Goal: Information Seeking & Learning: Learn about a topic

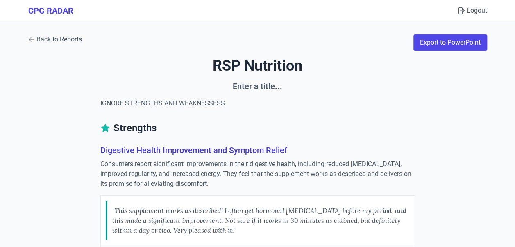
click at [62, 36] on link "Back to Reports" at bounding box center [55, 39] width 54 height 10
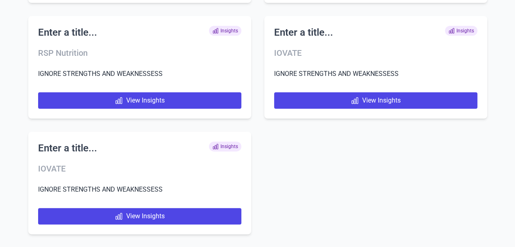
scroll to position [4657, 0]
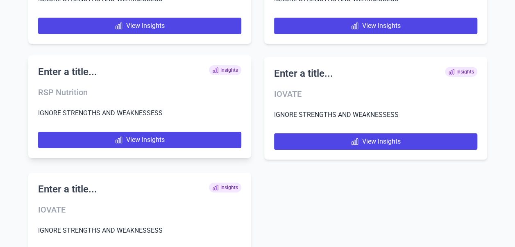
click at [73, 91] on h3 "RSP Nutrition" at bounding box center [139, 91] width 203 height 11
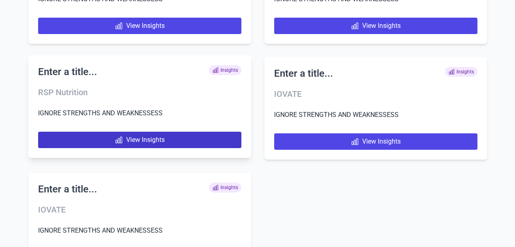
click at [119, 141] on icon at bounding box center [119, 140] width 8 height 8
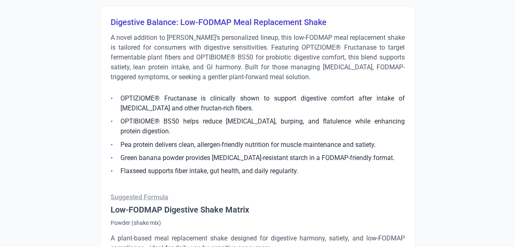
scroll to position [574, 0]
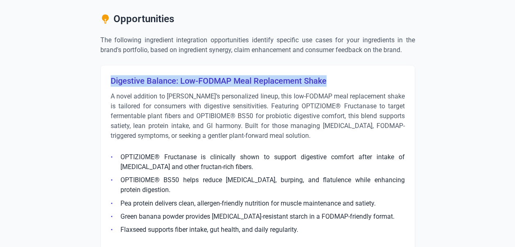
drag, startPoint x: 105, startPoint y: 76, endPoint x: 338, endPoint y: 79, distance: 233.2
copy h3 "Digestive Balance: Low-FODMAP Meal Replacement Shake"
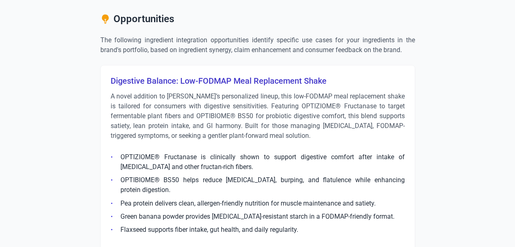
click at [213, 111] on p "A novel addition to [PERSON_NAME]’s personalized lineup, this low-FODMAP meal r…" at bounding box center [258, 115] width 294 height 49
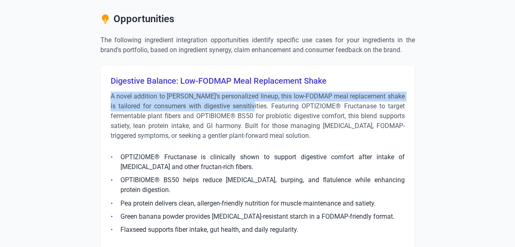
drag, startPoint x: 105, startPoint y: 98, endPoint x: 266, endPoint y: 104, distance: 161.2
copy p "A novel addition to [PERSON_NAME]’s personalized lineup, this low-FODMAP meal r…"
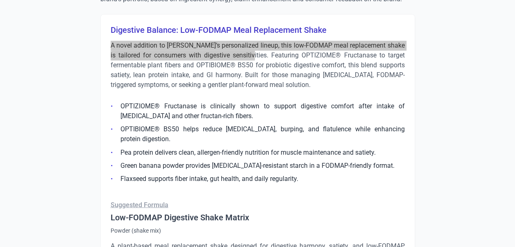
scroll to position [615, 0]
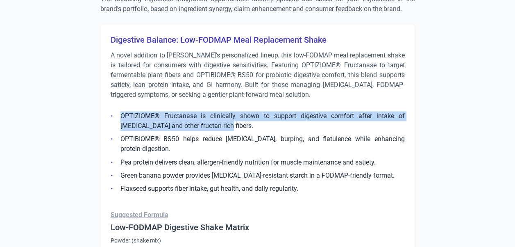
drag, startPoint x: 119, startPoint y: 111, endPoint x: 197, endPoint y: 127, distance: 80.3
click at [197, 127] on li "OPTIZIOME® Fructanase is clinically shown to support digestive comfort after in…" at bounding box center [258, 121] width 294 height 20
copy li "OPTIZIOME® Fructanase is clinically shown to support digestive comfort after in…"
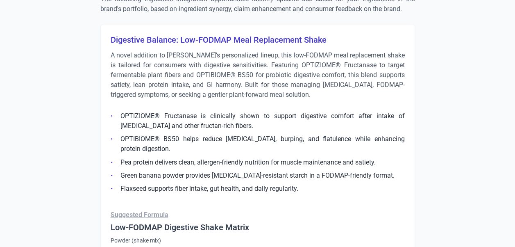
click at [161, 140] on li "OPTIBIOME® BS50 helps reduce [MEDICAL_DATA], burping, and flatulence while enha…" at bounding box center [258, 144] width 294 height 20
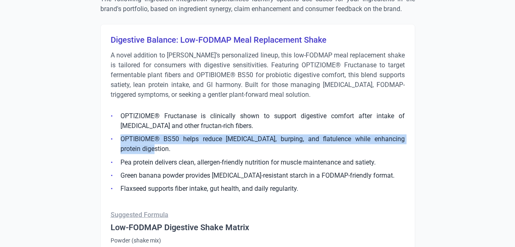
drag, startPoint x: 152, startPoint y: 146, endPoint x: 120, endPoint y: 136, distance: 32.9
click at [120, 136] on li "OPTIBIOME® BS50 helps reduce [MEDICAL_DATA], burping, and flatulence while enha…" at bounding box center [258, 144] width 294 height 20
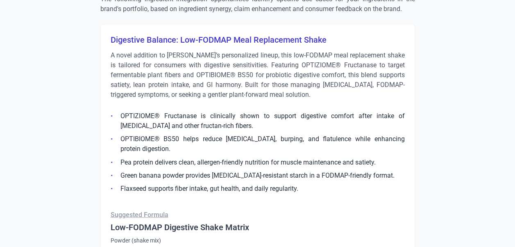
click at [172, 157] on li "Pea protein delivers clean, allergen-friendly nutrition for muscle maintenance …" at bounding box center [258, 162] width 294 height 10
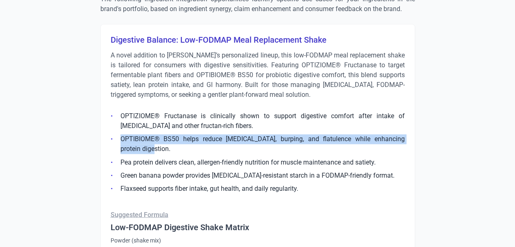
drag, startPoint x: 153, startPoint y: 142, endPoint x: 118, endPoint y: 142, distance: 35.2
click at [118, 142] on li "OPTIBIOME® BS50 helps reduce [MEDICAL_DATA], burping, and flatulence while enha…" at bounding box center [258, 144] width 294 height 20
copy li "OPTIBIOME® BS50 helps reduce [MEDICAL_DATA], burping, and flatulence while enha…"
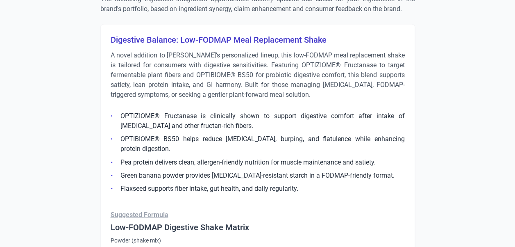
click at [205, 163] on li "Pea protein delivers clean, allergen-friendly nutrition for muscle maintenance …" at bounding box center [258, 162] width 294 height 10
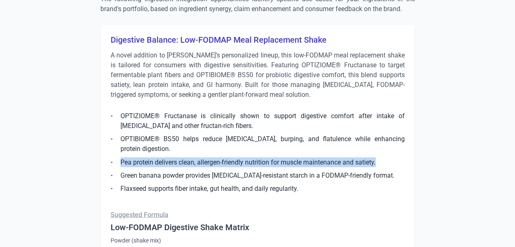
drag, startPoint x: 380, startPoint y: 161, endPoint x: 114, endPoint y: 163, distance: 265.9
click at [114, 163] on li "Pea protein delivers clean, allergen-friendly nutrition for muscle maintenance …" at bounding box center [258, 162] width 294 height 10
copy li "Pea protein delivers clean, allergen-friendly nutrition for muscle maintenance …"
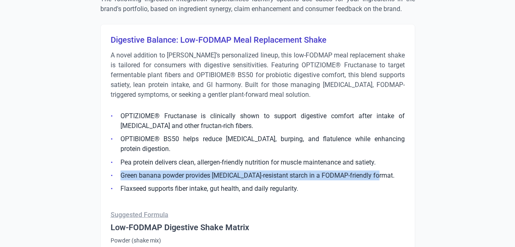
drag, startPoint x: 370, startPoint y: 175, endPoint x: 70, endPoint y: 177, distance: 300.3
copy li "Green banana powder provides [MEDICAL_DATA]-resistant starch in a FODMAP-friend…"
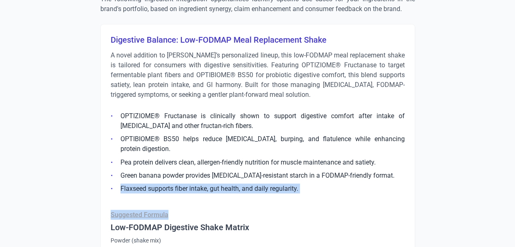
drag, startPoint x: 309, startPoint y: 192, endPoint x: 118, endPoint y: 186, distance: 190.6
click at [292, 183] on li "Flaxseed supports fiber intake, gut health, and daily regularity." at bounding box center [258, 188] width 294 height 10
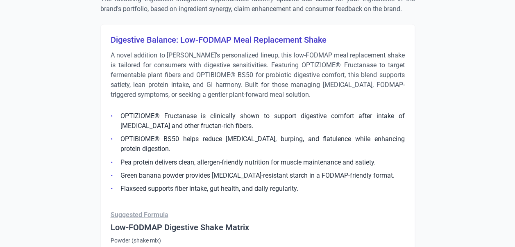
click at [305, 185] on li "Flaxseed supports fiber intake, gut health, and daily regularity." at bounding box center [258, 188] width 294 height 10
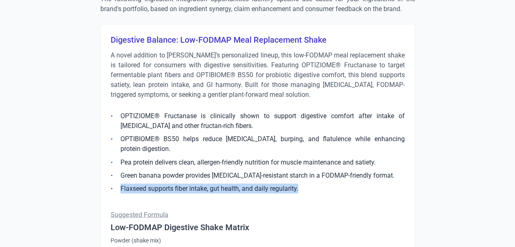
drag, startPoint x: 299, startPoint y: 189, endPoint x: 121, endPoint y: 186, distance: 177.4
click at [121, 186] on li "Flaxseed supports fiber intake, gut health, and daily regularity." at bounding box center [258, 188] width 294 height 10
copy li "Flaxseed supports fiber intake, gut health, and daily regularity."
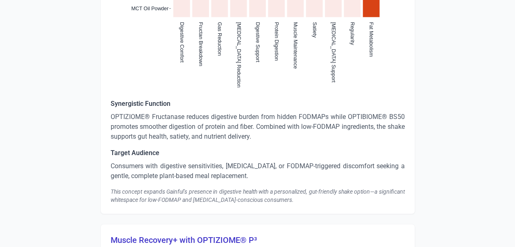
scroll to position [1024, 0]
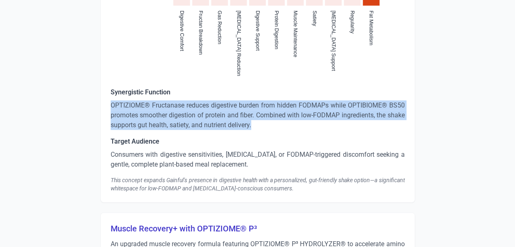
drag, startPoint x: 283, startPoint y: 127, endPoint x: 109, endPoint y: 103, distance: 175.4
copy p "OPTIZIOME® Fructanase reduces digestive burden from hidden FODMAPs while OPTIBI…"
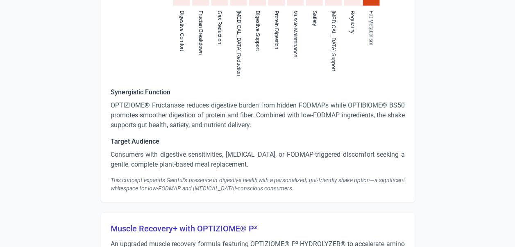
click at [177, 160] on p "Consumers with digestive sensitivities, [MEDICAL_DATA], or FODMAP-triggered dis…" at bounding box center [258, 160] width 294 height 20
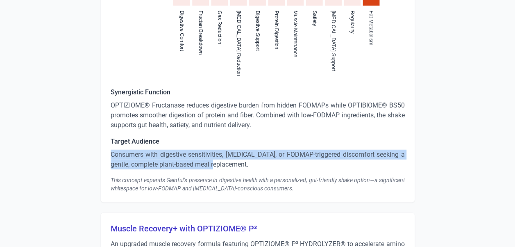
drag, startPoint x: 235, startPoint y: 161, endPoint x: 108, endPoint y: 152, distance: 127.3
copy p "Consumers with digestive sensitivities, [MEDICAL_DATA], or FODMAP-triggered dis…"
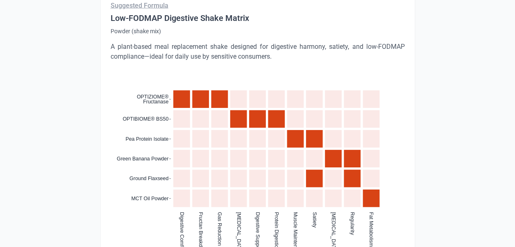
scroll to position [779, 0]
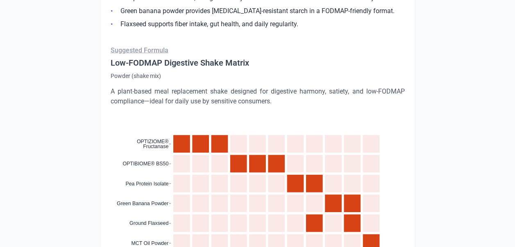
click at [246, 98] on p "A plant-based meal replacement shake designed for digestive harmony, satiety, a…" at bounding box center [258, 96] width 294 height 20
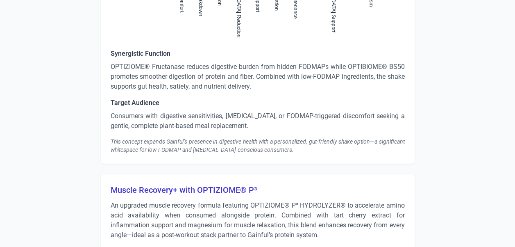
scroll to position [1065, 0]
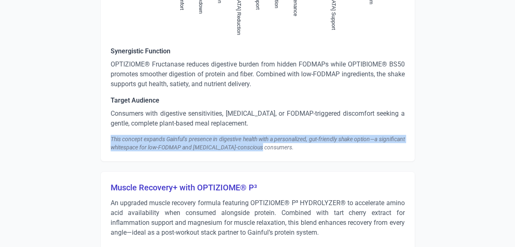
drag, startPoint x: 108, startPoint y: 138, endPoint x: 288, endPoint y: 153, distance: 180.9
copy div "This concept expands Gainful’s presence in digestive health with a personalized…"
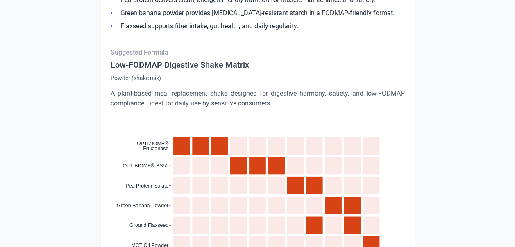
scroll to position [697, 0]
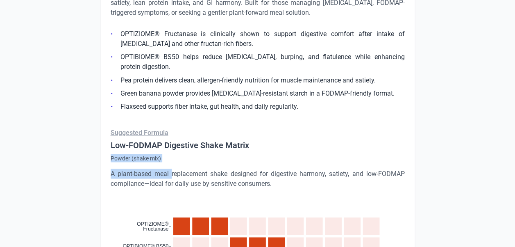
drag, startPoint x: 108, startPoint y: 156, endPoint x: 172, endPoint y: 169, distance: 65.3
click at [172, 169] on div "Digestive Balance: Low-FODMAP Meal Replacement Shake A novel addition to Gainfu…" at bounding box center [257, 236] width 315 height 588
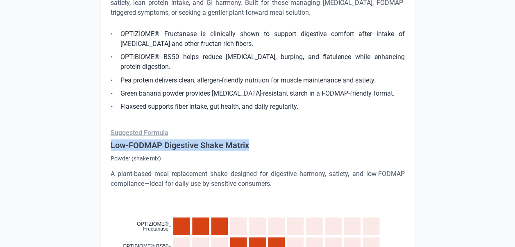
drag, startPoint x: 109, startPoint y: 141, endPoint x: 251, endPoint y: 145, distance: 141.8
click at [251, 145] on div "Digestive Balance: Low-FODMAP Meal Replacement Shake A novel addition to Gainfu…" at bounding box center [257, 236] width 315 height 588
click at [133, 146] on h4 "Low-FODMAP Digestive Shake Matrix" at bounding box center [258, 144] width 294 height 11
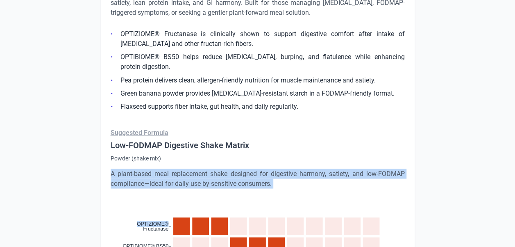
drag, startPoint x: 110, startPoint y: 173, endPoint x: 279, endPoint y: 188, distance: 170.3
click at [279, 188] on div "Digestive Balance: Low-FODMAP Meal Replacement Shake A novel addition to Gainfu…" at bounding box center [257, 236] width 315 height 588
drag, startPoint x: 279, startPoint y: 188, endPoint x: 275, endPoint y: 181, distance: 8.8
click at [276, 181] on p "A plant-based meal replacement shake designed for digestive harmony, satiety, a…" at bounding box center [258, 178] width 294 height 20
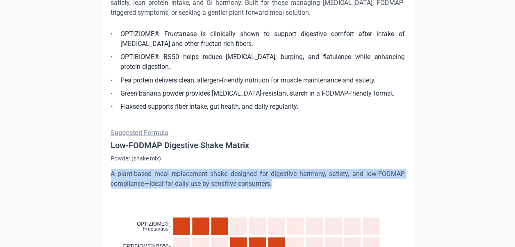
drag, startPoint x: 274, startPoint y: 184, endPoint x: 97, endPoint y: 175, distance: 177.6
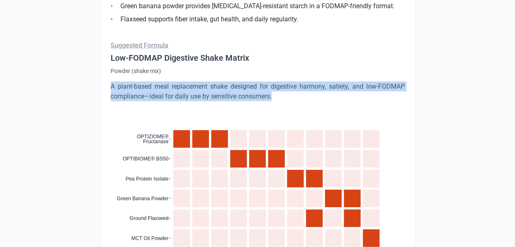
scroll to position [738, 0]
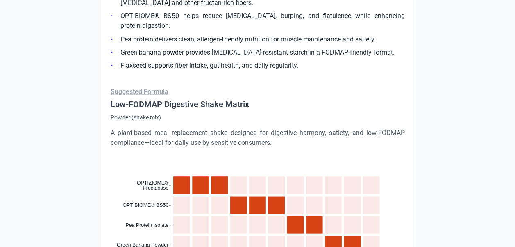
click at [154, 118] on p "Powder (shake mix)" at bounding box center [258, 117] width 294 height 8
drag, startPoint x: 163, startPoint y: 116, endPoint x: 107, endPoint y: 118, distance: 55.8
click at [107, 118] on div "Digestive Balance: Low-FODMAP Meal Replacement Shake A novel addition to Gainfu…" at bounding box center [257, 195] width 315 height 588
drag, startPoint x: 107, startPoint y: 118, endPoint x: 113, endPoint y: 134, distance: 17.2
click at [113, 134] on p "A plant-based meal replacement shake designed for digestive harmony, satiety, a…" at bounding box center [258, 137] width 294 height 20
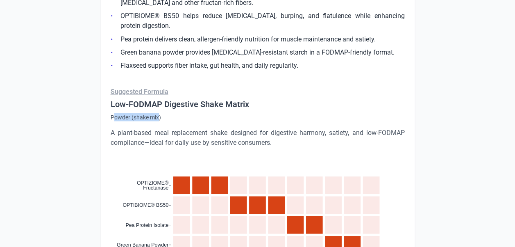
drag, startPoint x: 113, startPoint y: 115, endPoint x: 159, endPoint y: 115, distance: 46.3
click at [159, 115] on p "Powder (shake mix)" at bounding box center [258, 117] width 294 height 8
drag, startPoint x: 159, startPoint y: 115, endPoint x: 151, endPoint y: 120, distance: 9.0
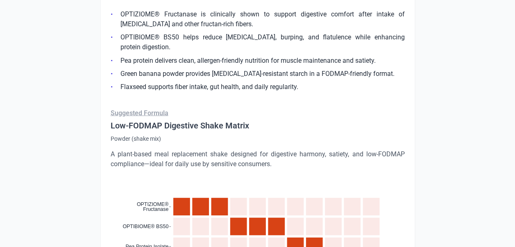
scroll to position [779, 0]
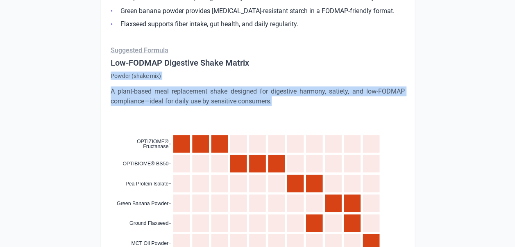
drag, startPoint x: 110, startPoint y: 74, endPoint x: 284, endPoint y: 100, distance: 176.4
click at [284, 100] on div "Digestive Balance: Low-FODMAP Meal Replacement Shake A novel addition to Gainfu…" at bounding box center [257, 154] width 315 height 588
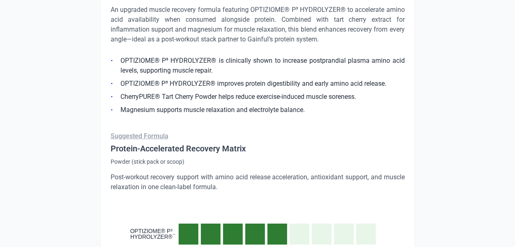
scroll to position [1147, 0]
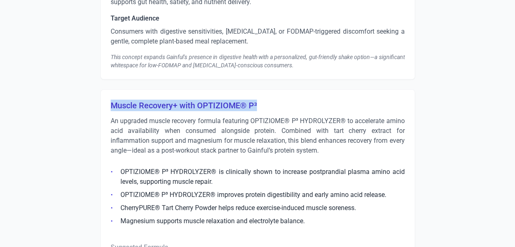
drag, startPoint x: 111, startPoint y: 101, endPoint x: 262, endPoint y: 100, distance: 151.2
click at [262, 100] on h3 "Muscle Recovery+ with OPTIZIOME® P³" at bounding box center [258, 105] width 294 height 11
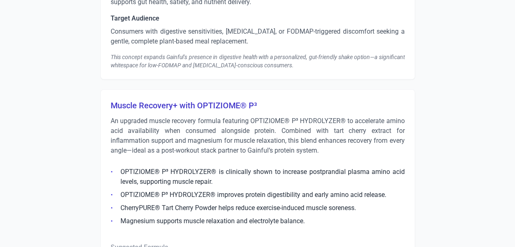
click at [156, 134] on p "An upgraded muscle recovery formula featuring OPTIZIOME® P³ HYDROLYZER® to acce…" at bounding box center [258, 135] width 294 height 39
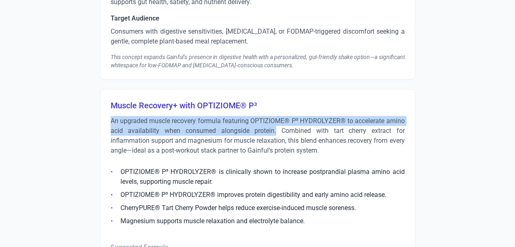
drag, startPoint x: 111, startPoint y: 119, endPoint x: 277, endPoint y: 131, distance: 166.4
click at [277, 131] on p "An upgraded muscle recovery formula featuring OPTIZIOME® P³ HYDROLYZER® to acce…" at bounding box center [258, 135] width 294 height 39
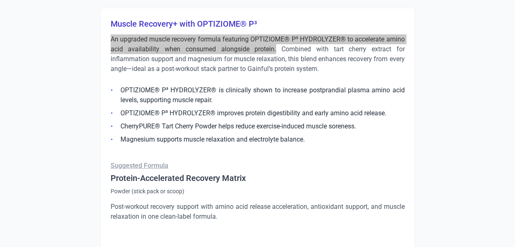
scroll to position [1229, 0]
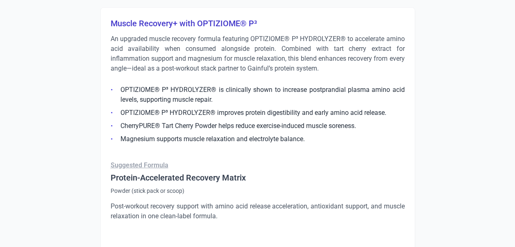
click at [313, 136] on li "Magnesium supports muscle relaxation and electrolyte balance." at bounding box center [258, 139] width 294 height 10
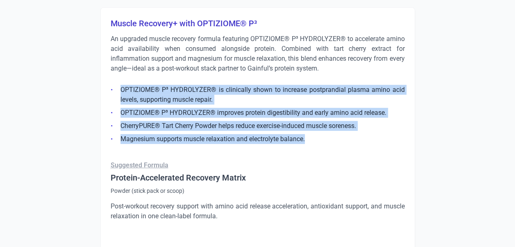
drag, startPoint x: 308, startPoint y: 137, endPoint x: 110, endPoint y: 88, distance: 204.3
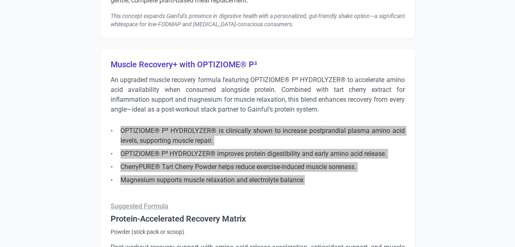
scroll to position [1352, 0]
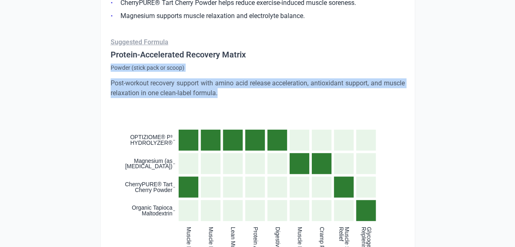
drag, startPoint x: 244, startPoint y: 91, endPoint x: 109, endPoint y: 64, distance: 137.4
click at [109, 64] on div "Muscle Recovery+ with OPTIZIOME® P³ An upgraded muscle recovery formula featuri…" at bounding box center [257, 147] width 315 height 527
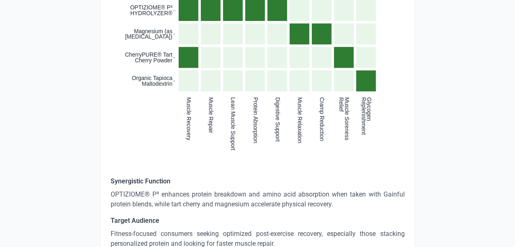
scroll to position [1557, 0]
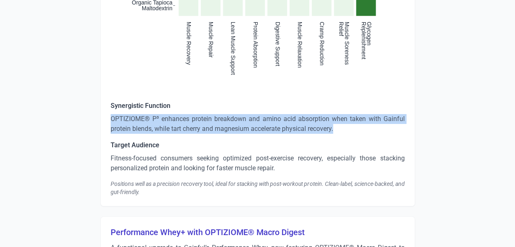
drag, startPoint x: 348, startPoint y: 132, endPoint x: 80, endPoint y: 117, distance: 268.4
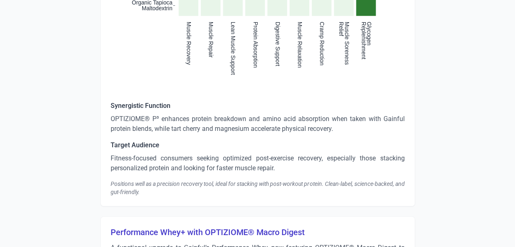
click at [228, 161] on p "Fitness-focused consumers seeking optimized post-exercise recovery, especially …" at bounding box center [258, 163] width 294 height 20
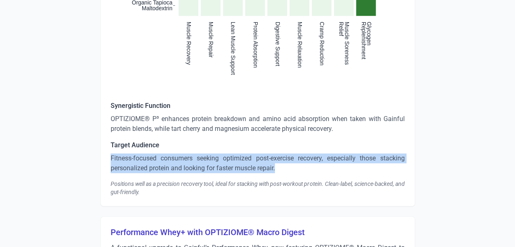
drag, startPoint x: 277, startPoint y: 167, endPoint x: 107, endPoint y: 157, distance: 170.0
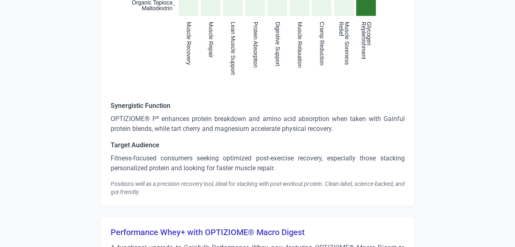
click at [195, 179] on div "Positions well as a precision recovery tool, ideal for stacking with post-worko…" at bounding box center [258, 187] width 294 height 16
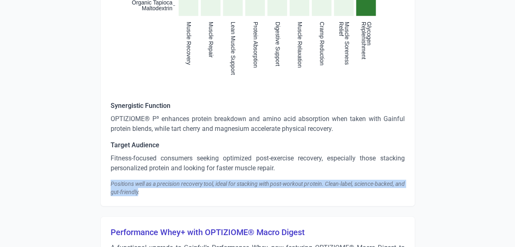
drag, startPoint x: 148, startPoint y: 191, endPoint x: 95, endPoint y: 179, distance: 55.1
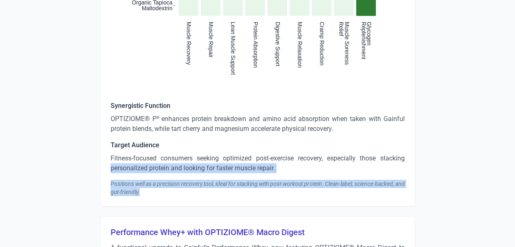
drag, startPoint x: 158, startPoint y: 191, endPoint x: 93, endPoint y: 167, distance: 70.0
drag, startPoint x: 93, startPoint y: 167, endPoint x: 134, endPoint y: 183, distance: 44.1
click at [134, 183] on div "Positions well as a precision recovery tool, ideal for stacking with post-worko…" at bounding box center [258, 187] width 294 height 16
click at [156, 192] on div "Positions well as a precision recovery tool, ideal for stacking with post-worko…" at bounding box center [258, 187] width 294 height 16
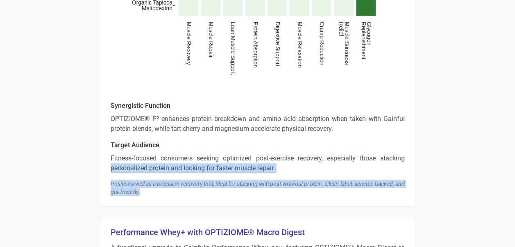
click at [144, 194] on div "Positions well as a precision recovery tool, ideal for stacking with post-worko…" at bounding box center [258, 187] width 294 height 16
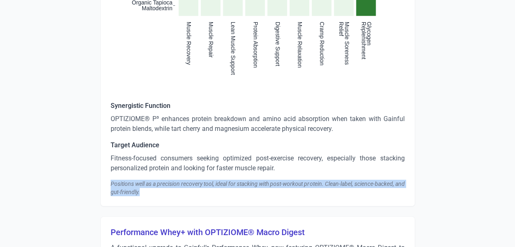
drag, startPoint x: 155, startPoint y: 193, endPoint x: 107, endPoint y: 184, distance: 48.8
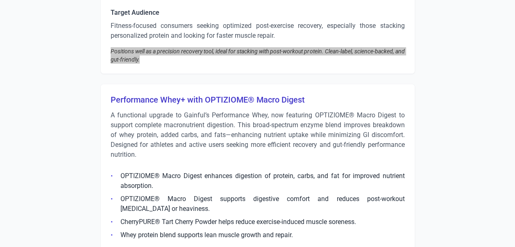
scroll to position [1721, 0]
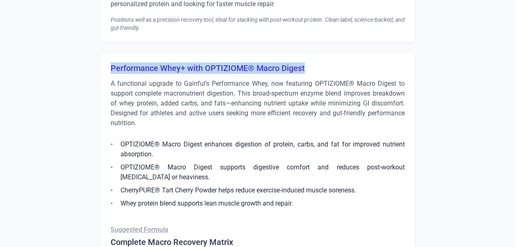
drag, startPoint x: 329, startPoint y: 64, endPoint x: 107, endPoint y: 69, distance: 221.3
click at [170, 68] on h3 "Performance Whey+ with OPTIZIOME® Macro Digest" at bounding box center [258, 67] width 294 height 11
drag, startPoint x: 111, startPoint y: 67, endPoint x: 308, endPoint y: 69, distance: 196.7
click at [308, 69] on h3 "Performance Whey+ with OPTIZIOME® Macro Digest" at bounding box center [258, 67] width 294 height 11
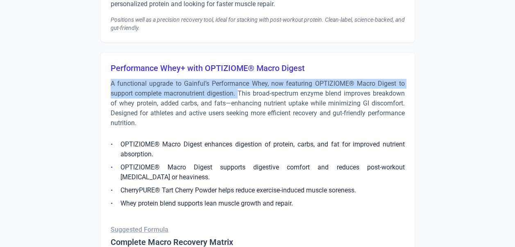
drag, startPoint x: 109, startPoint y: 81, endPoint x: 238, endPoint y: 96, distance: 129.1
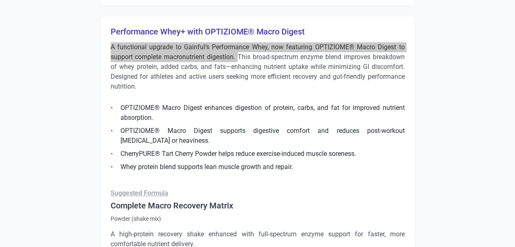
scroll to position [1728, 0]
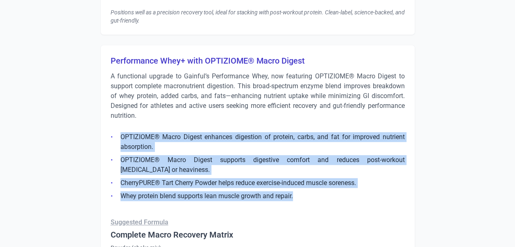
drag, startPoint x: 306, startPoint y: 196, endPoint x: 117, endPoint y: 132, distance: 199.0
click at [117, 132] on ul "OPTIZIOME® Macro Digest enhances digestion of protein, carbs, and fat for impro…" at bounding box center [258, 164] width 294 height 74
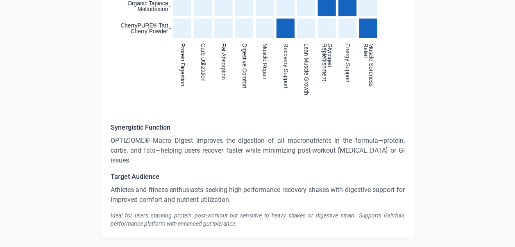
scroll to position [2097, 0]
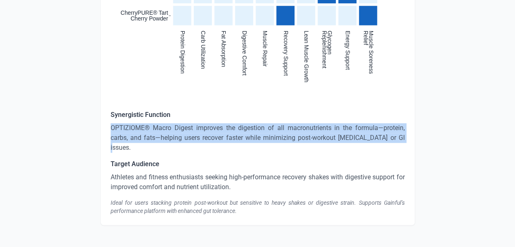
drag, startPoint x: 403, startPoint y: 139, endPoint x: 75, endPoint y: 120, distance: 328.3
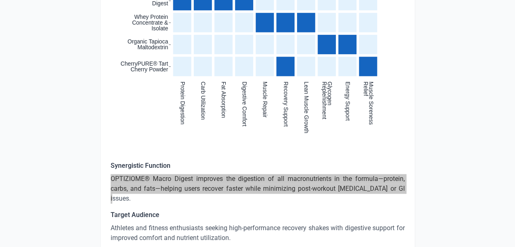
scroll to position [1933, 0]
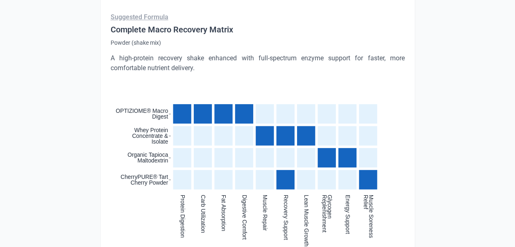
drag, startPoint x: 206, startPoint y: 62, endPoint x: 198, endPoint y: 64, distance: 7.9
click at [198, 64] on p "A high-protein recovery shake enhanced with full-spectrum enzyme support for fa…" at bounding box center [258, 63] width 294 height 20
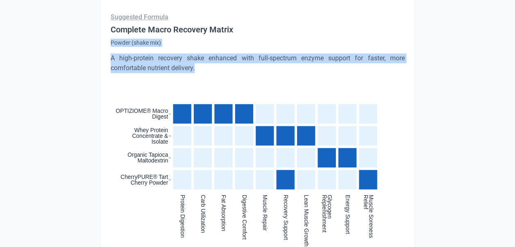
drag, startPoint x: 204, startPoint y: 65, endPoint x: 107, endPoint y: 42, distance: 99.3
click at [107, 42] on div "Performance Whey+ with OPTIZIOME® Macro Digest A functional upgrade to Gainful’…" at bounding box center [257, 114] width 315 height 549
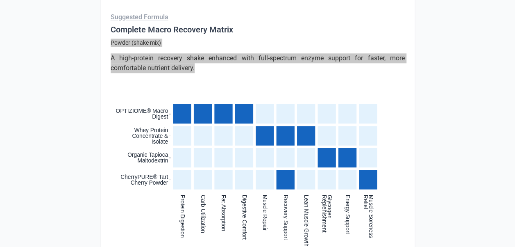
scroll to position [2097, 0]
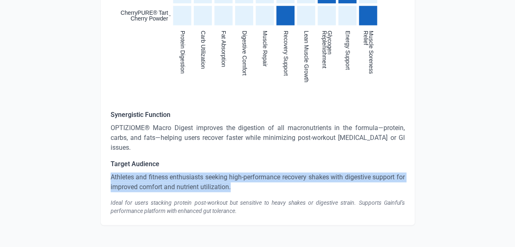
drag, startPoint x: 242, startPoint y: 179, endPoint x: 99, endPoint y: 165, distance: 143.3
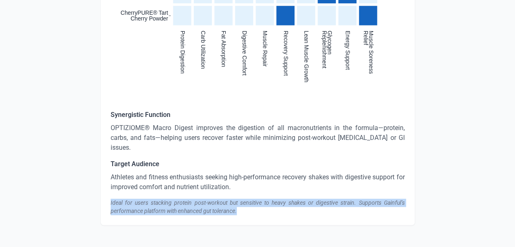
drag, startPoint x: 241, startPoint y: 199, endPoint x: 102, endPoint y: 188, distance: 139.7
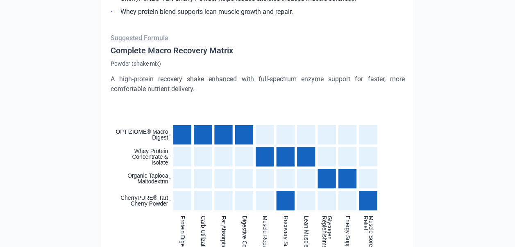
scroll to position [1728, 0]
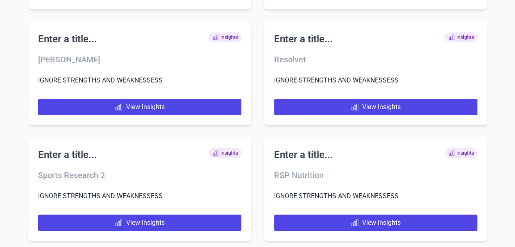
scroll to position [4698, 0]
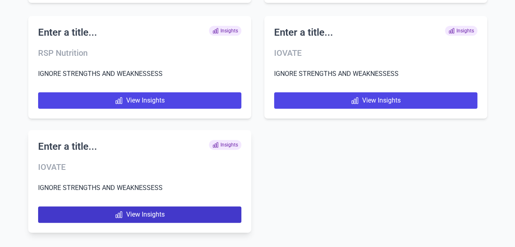
click at [107, 214] on link "View Insights" at bounding box center [139, 214] width 203 height 16
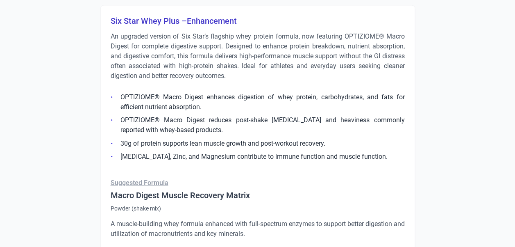
scroll to position [615, 0]
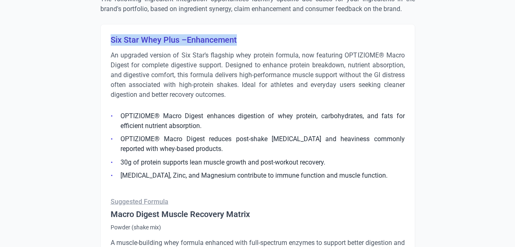
drag, startPoint x: 258, startPoint y: 35, endPoint x: 107, endPoint y: 42, distance: 150.9
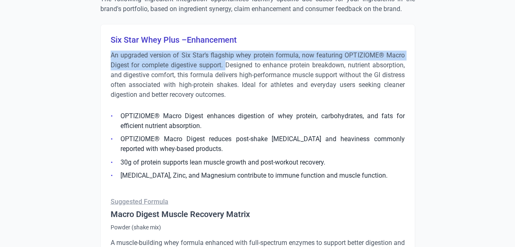
drag, startPoint x: 110, startPoint y: 52, endPoint x: 227, endPoint y: 66, distance: 117.6
click at [227, 66] on p "An upgraded version of Six Star’s flagship whey protein formula, now featuring …" at bounding box center [258, 74] width 294 height 49
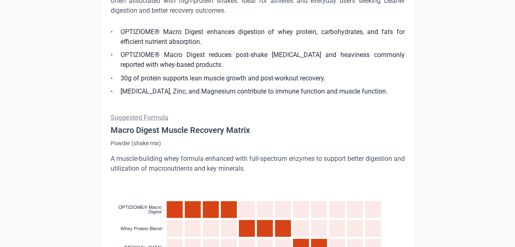
scroll to position [656, 0]
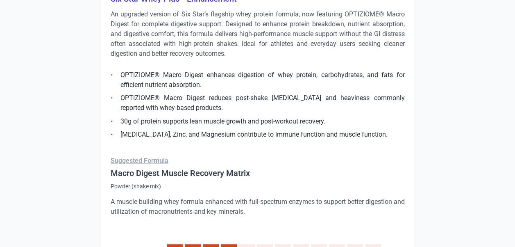
click at [365, 129] on li "[MEDICAL_DATA], Zinc, and Magnesium contribute to immune function and muscle fu…" at bounding box center [258, 134] width 294 height 10
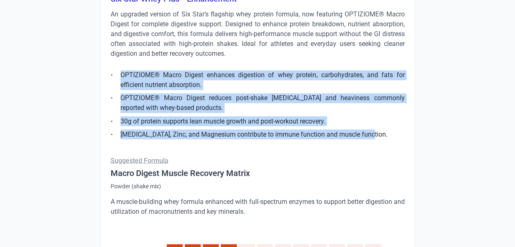
drag, startPoint x: 374, startPoint y: 132, endPoint x: 111, endPoint y: 79, distance: 268.4
click at [111, 79] on ul "OPTIZIOME® Macro Digest enhances digestion of whey protein, carbohydrates, and …" at bounding box center [258, 102] width 294 height 74
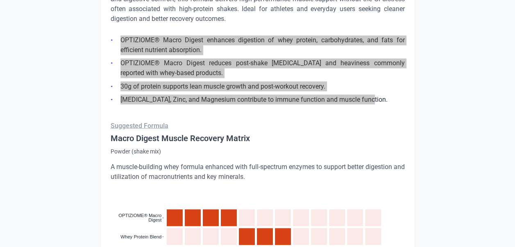
scroll to position [738, 0]
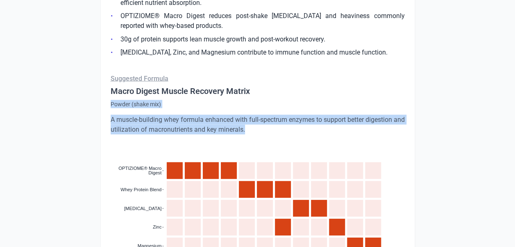
drag, startPoint x: 110, startPoint y: 102, endPoint x: 292, endPoint y: 128, distance: 184.2
click at [292, 128] on div "Six Star Whey Plus –Enhancement An upgraded version of Six Star’s flagship whey…" at bounding box center [257, 174] width 315 height 547
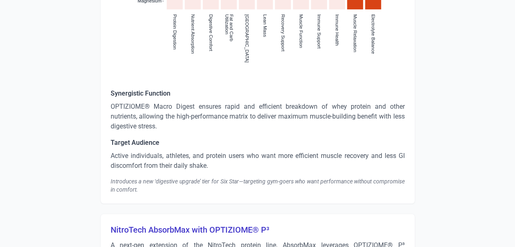
scroll to position [942, 0]
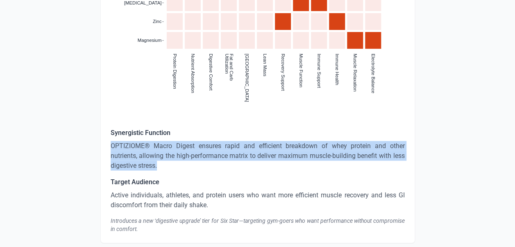
drag, startPoint x: 169, startPoint y: 169, endPoint x: 100, endPoint y: 147, distance: 72.4
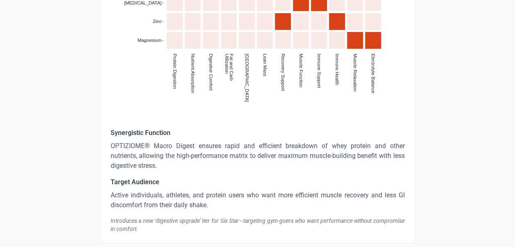
click at [211, 206] on p "Active individuals, athletes, and protein users who want more efficient muscle …" at bounding box center [258, 200] width 294 height 20
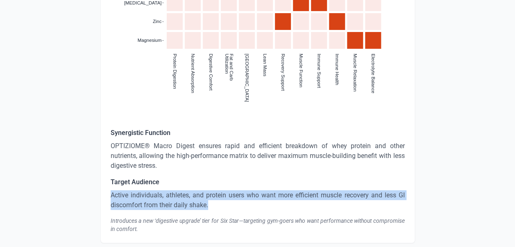
drag, startPoint x: 215, startPoint y: 205, endPoint x: 110, endPoint y: 195, distance: 105.0
click at [111, 195] on p "Active individuals, athletes, and protein users who want more efficient muscle …" at bounding box center [258, 200] width 294 height 20
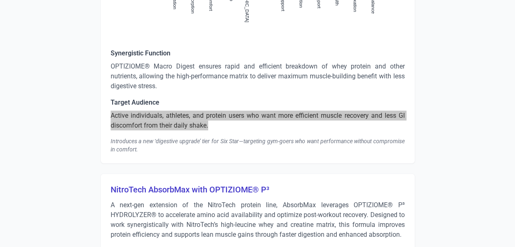
scroll to position [1024, 0]
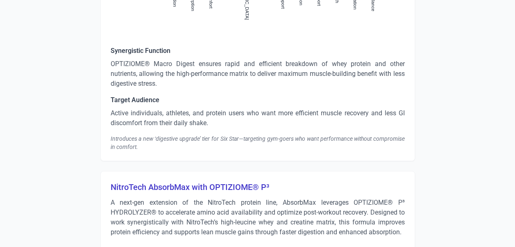
click at [143, 145] on div "Introduces a new ‘digestive upgrade’ tier for Six Star—targeting gym-goers who …" at bounding box center [258, 142] width 294 height 16
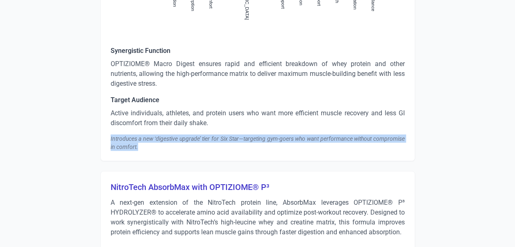
drag, startPoint x: 142, startPoint y: 145, endPoint x: 98, endPoint y: 137, distance: 45.3
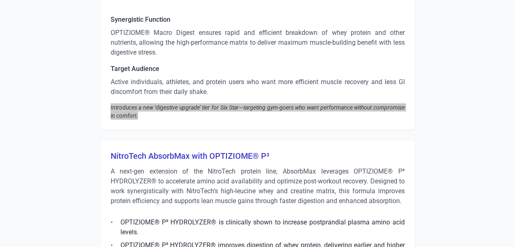
scroll to position [1147, 0]
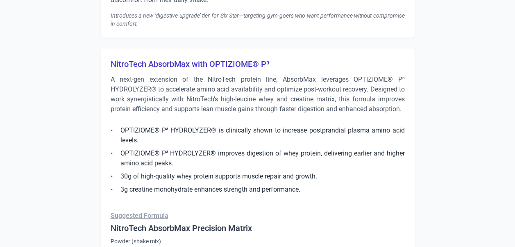
click at [259, 68] on h3 "NitroTech AbsorbMax with OPTIZIOME® P³" at bounding box center [258, 63] width 294 height 11
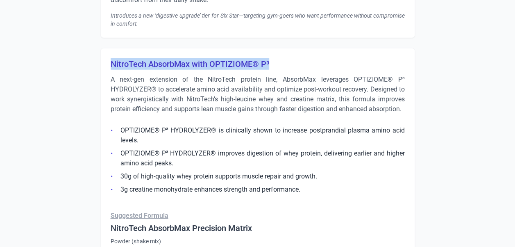
drag, startPoint x: 271, startPoint y: 66, endPoint x: 105, endPoint y: 64, distance: 166.4
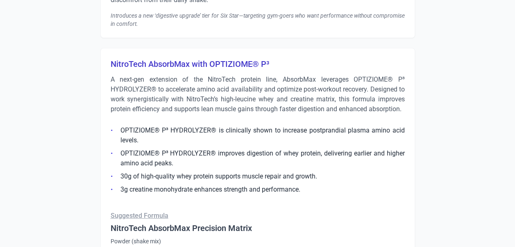
click at [280, 62] on h3 "NitroTech AbsorbMax with OPTIZIOME® P³" at bounding box center [258, 63] width 294 height 11
drag, startPoint x: 189, startPoint y: 61, endPoint x: 95, endPoint y: 64, distance: 93.9
click at [173, 95] on p "A next-gen extension of the NitroTech protein line, AbsorbMax leverages OPTIZIO…" at bounding box center [258, 94] width 294 height 39
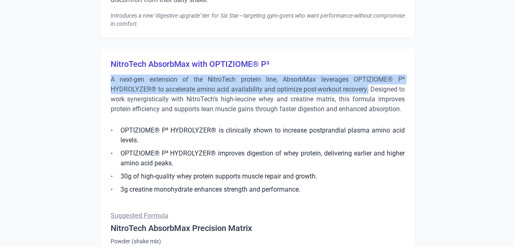
drag, startPoint x: 109, startPoint y: 76, endPoint x: 369, endPoint y: 90, distance: 260.2
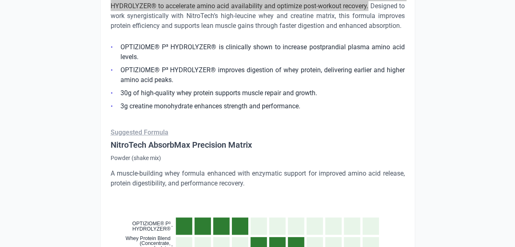
scroll to position [1229, 0]
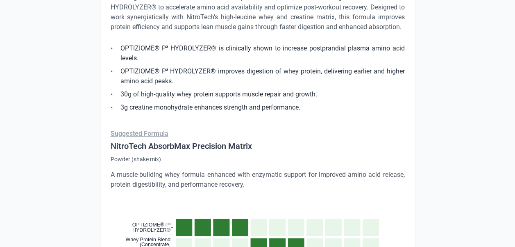
click at [311, 104] on li "3g creatine monohydrate enhances strength and performance." at bounding box center [258, 107] width 294 height 10
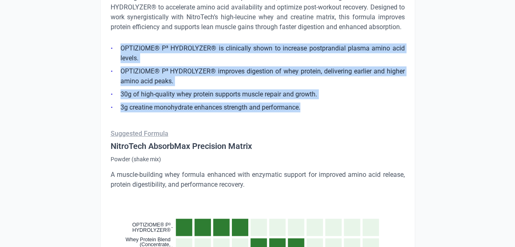
drag, startPoint x: 311, startPoint y: 108, endPoint x: 120, endPoint y: 48, distance: 199.3
click at [120, 48] on ul "OPTIZIOME® P³ HYDROLYZER® is clinically shown to increase postprandial plasma a…" at bounding box center [258, 76] width 294 height 74
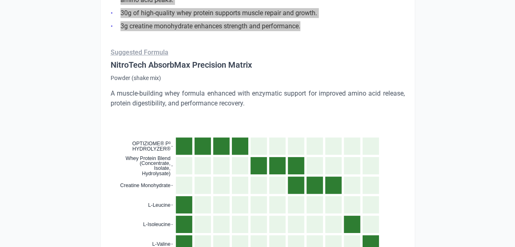
scroll to position [1311, 0]
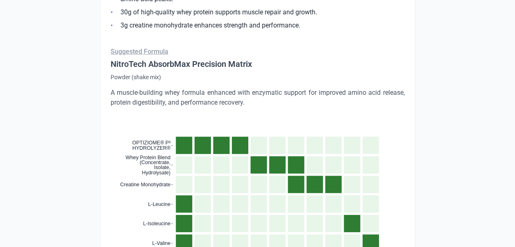
click at [224, 100] on p "A muscle-building whey formula enhanced with enzymatic support for improved ami…" at bounding box center [258, 98] width 294 height 20
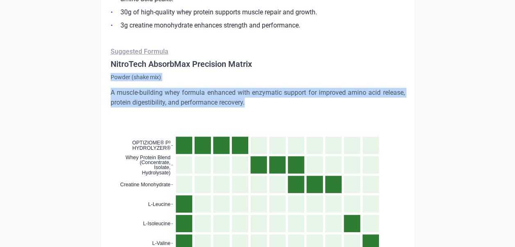
drag, startPoint x: 268, startPoint y: 104, endPoint x: 110, endPoint y: 77, distance: 160.4
click at [111, 77] on div "Suggested Formula NitroTech AbsorbMax Precision Matrix Powder (shake mix) A mus…" at bounding box center [258, 242] width 294 height 391
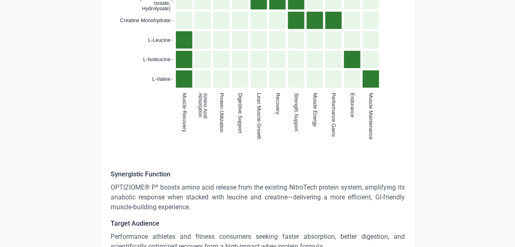
scroll to position [1516, 0]
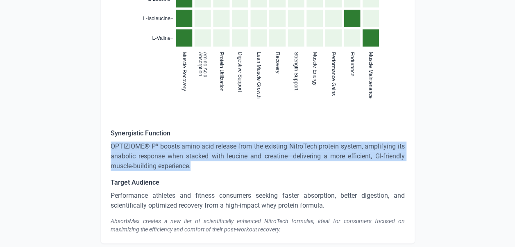
drag, startPoint x: 196, startPoint y: 166, endPoint x: 108, endPoint y: 144, distance: 90.3
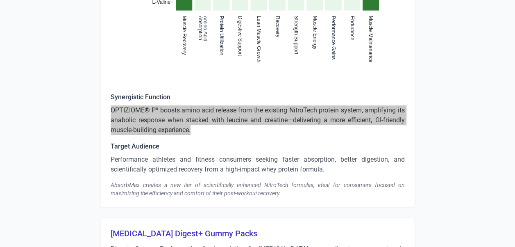
scroll to position [1598, 0]
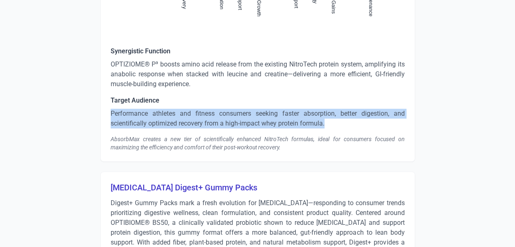
drag, startPoint x: 333, startPoint y: 122, endPoint x: 103, endPoint y: 116, distance: 229.6
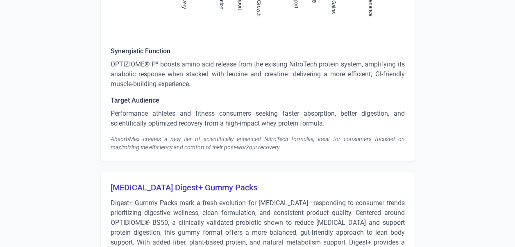
click at [190, 144] on div "AbsorbMax creates a new tier of scientifically enhanced NitroTech formulas, ide…" at bounding box center [258, 143] width 294 height 16
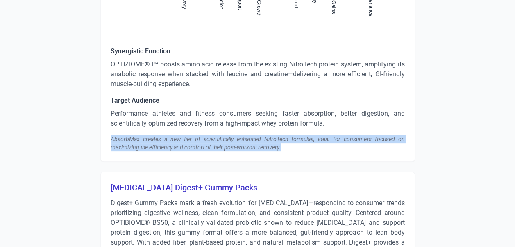
drag, startPoint x: 293, startPoint y: 148, endPoint x: 91, endPoint y: 137, distance: 202.3
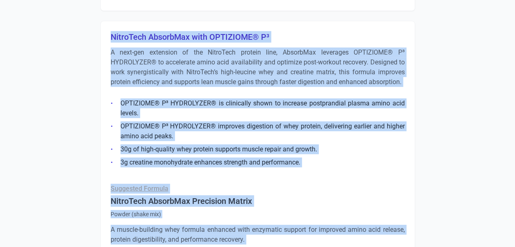
scroll to position [1270, 0]
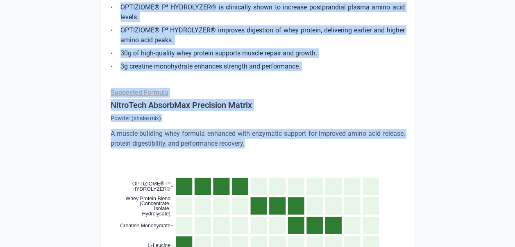
drag, startPoint x: 106, startPoint y: 59, endPoint x: 277, endPoint y: 143, distance: 190.4
click at [277, 143] on div "NitroTech AbsorbMax with OPTIZIOME® P³ A next-gen extension of the NitroTech pr…" at bounding box center [257, 207] width 315 height 564
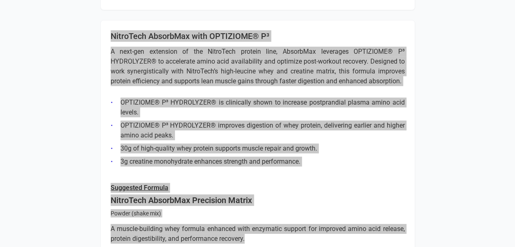
scroll to position [1188, 0]
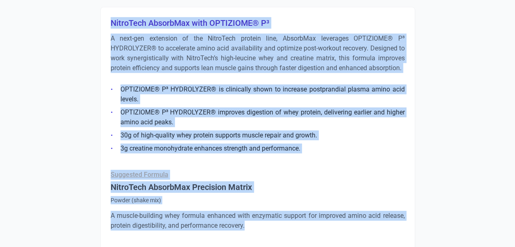
click at [273, 139] on ul "OPTIZIOME® P³ HYDROLYZER® is clinically shown to increase postprandial plasma a…" at bounding box center [258, 116] width 294 height 74
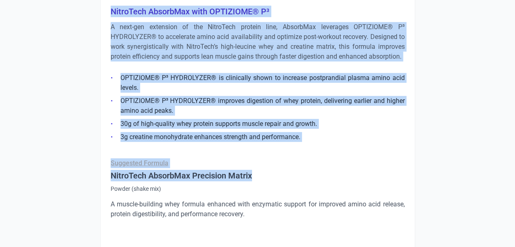
scroll to position [1311, 0]
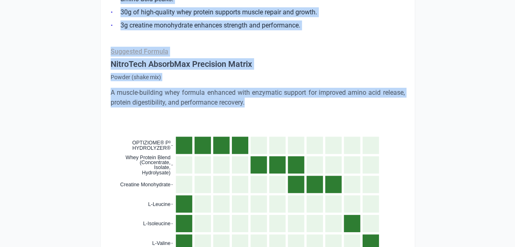
drag, startPoint x: 110, startPoint y: 20, endPoint x: 269, endPoint y: 104, distance: 180.0
click at [269, 104] on div "NitroTech AbsorbMax with OPTIZIOME® P³ A next-gen extension of the NitroTech pr…" at bounding box center [257, 166] width 315 height 564
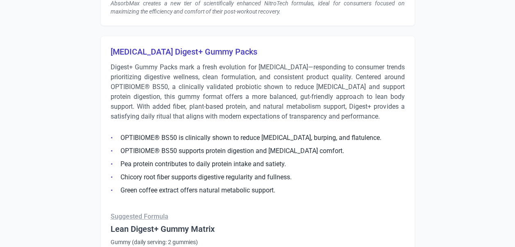
scroll to position [1721, 0]
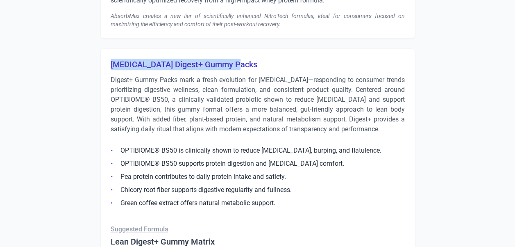
drag, startPoint x: 238, startPoint y: 62, endPoint x: 84, endPoint y: 64, distance: 153.3
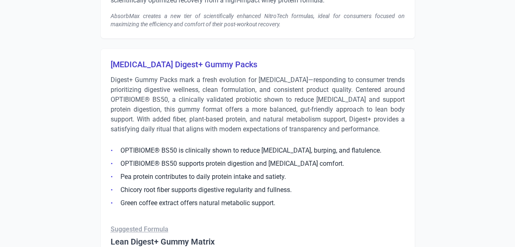
drag, startPoint x: 237, startPoint y: 62, endPoint x: 225, endPoint y: 63, distance: 12.8
click at [225, 63] on h3 "[MEDICAL_DATA] Digest+ Gummy Packs" at bounding box center [258, 64] width 294 height 11
drag, startPoint x: 225, startPoint y: 63, endPoint x: 216, endPoint y: 65, distance: 8.8
click at [216, 65] on h3 "[MEDICAL_DATA] Digest+ Gummy Packs" at bounding box center [258, 64] width 294 height 11
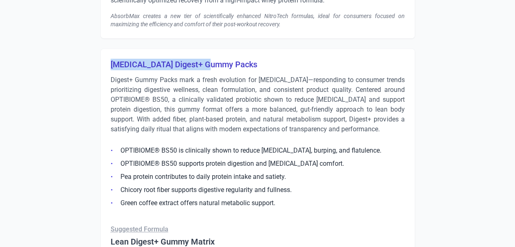
drag, startPoint x: 211, startPoint y: 64, endPoint x: 69, endPoint y: 67, distance: 142.2
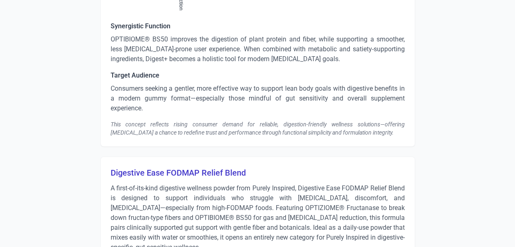
scroll to position [2254, 0]
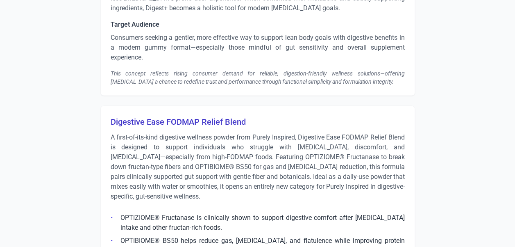
click at [220, 116] on h3 "Digestive Ease FODMAP Relief Blend" at bounding box center [258, 121] width 294 height 11
drag, startPoint x: 109, startPoint y: 109, endPoint x: 223, endPoint y: 111, distance: 113.9
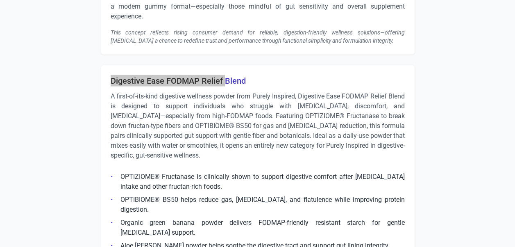
scroll to position [2336, 0]
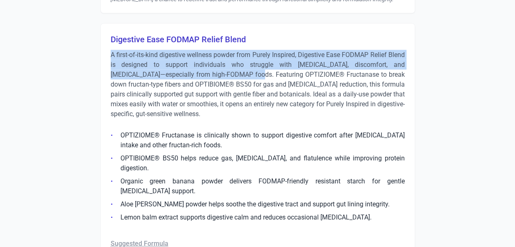
drag, startPoint x: 113, startPoint y: 44, endPoint x: 220, endPoint y: 67, distance: 109.8
click at [220, 67] on p "A first-of-its-kind digestive wellness powder from Purely Inspired, Digestive E…" at bounding box center [258, 84] width 294 height 69
drag, startPoint x: 121, startPoint y: 123, endPoint x: 388, endPoint y: 192, distance: 275.5
click at [388, 192] on ul "OPTIZIOME® Fructanase is clinically shown to support digestive comfort after [M…" at bounding box center [258, 173] width 294 height 97
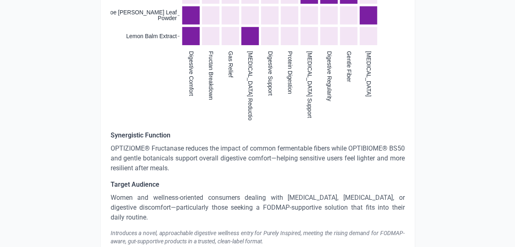
scroll to position [2732, 0]
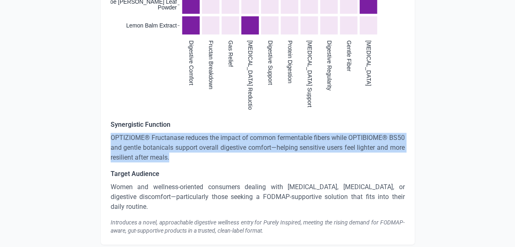
drag, startPoint x: 197, startPoint y: 134, endPoint x: 83, endPoint y: 114, distance: 115.7
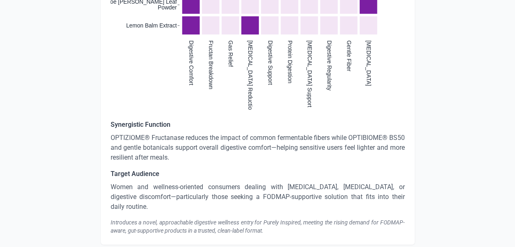
click at [196, 182] on p "Women and wellness-oriented consumers dealing with [MEDICAL_DATA], [MEDICAL_DAT…" at bounding box center [258, 197] width 294 height 30
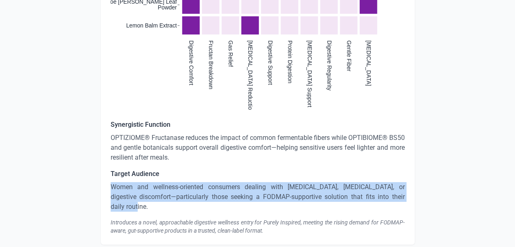
drag, startPoint x: 408, startPoint y: 176, endPoint x: 103, endPoint y: 168, distance: 305.0
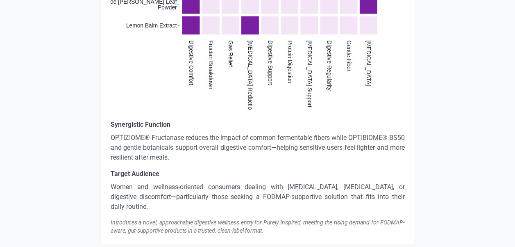
click at [188, 218] on div "Introduces a novel, approachable digestive wellness entry for Purely Inspired, …" at bounding box center [258, 226] width 294 height 16
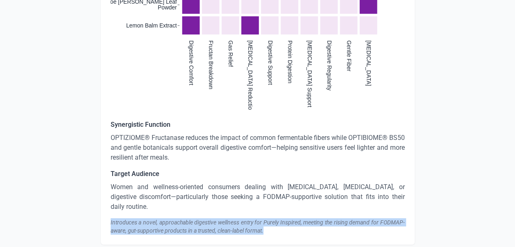
drag, startPoint x: 275, startPoint y: 202, endPoint x: 95, endPoint y: 185, distance: 180.7
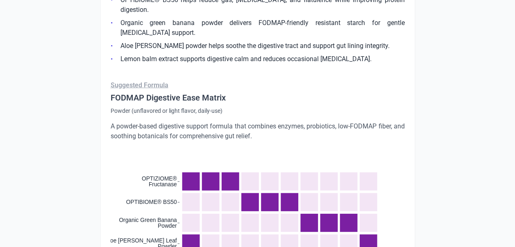
scroll to position [2486, 0]
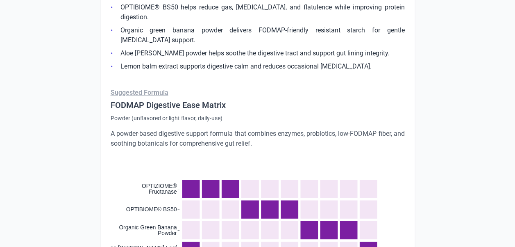
click at [245, 129] on p "A powder-based digestive support formula that combines enzymes, probiotics, low…" at bounding box center [258, 139] width 294 height 20
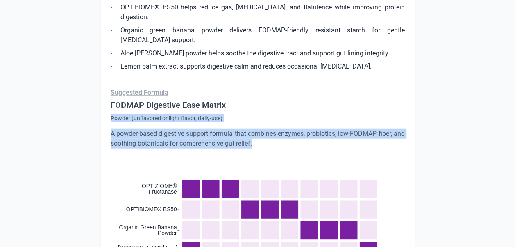
drag, startPoint x: 273, startPoint y: 125, endPoint x: 100, endPoint y: 97, distance: 175.6
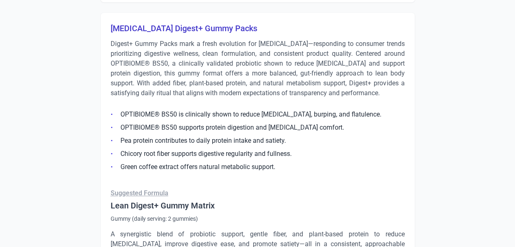
scroll to position [1749, 0]
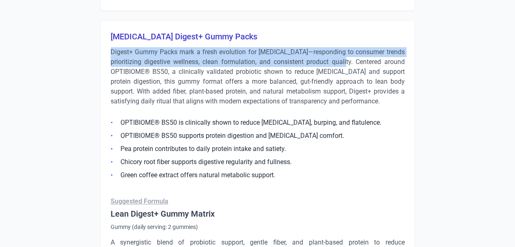
drag, startPoint x: 110, startPoint y: 51, endPoint x: 356, endPoint y: 60, distance: 246.8
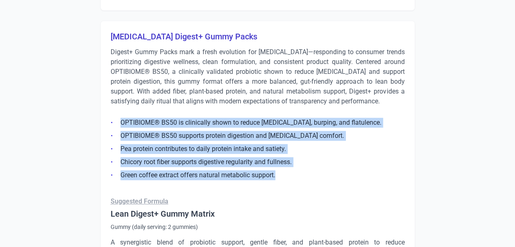
drag, startPoint x: 120, startPoint y: 121, endPoint x: 283, endPoint y: 174, distance: 170.9
click at [283, 174] on ul "OPTIBIOME® BS50 is clinically shown to reduce [MEDICAL_DATA], burping, and flat…" at bounding box center [258, 146] width 294 height 67
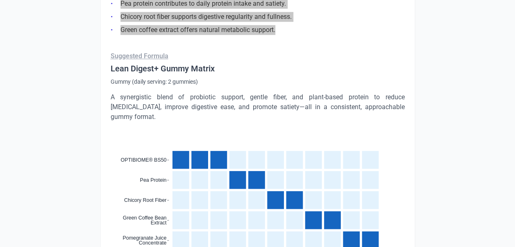
scroll to position [1913, 0]
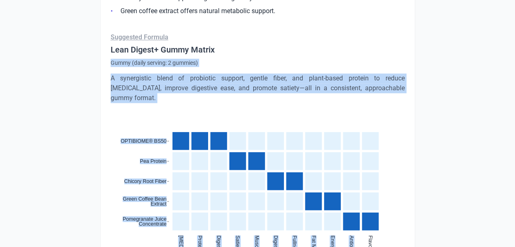
drag, startPoint x: 110, startPoint y: 61, endPoint x: 390, endPoint y: 92, distance: 281.9
click at [390, 92] on div "[MEDICAL_DATA] Digest+ Gummy Packs Digest+ Gummy Packs mark a fresh evolution f…" at bounding box center [257, 147] width 315 height 580
click at [217, 77] on p "A synergistic blend of probiotic support, gentle fiber, and plant-based protein…" at bounding box center [258, 88] width 294 height 30
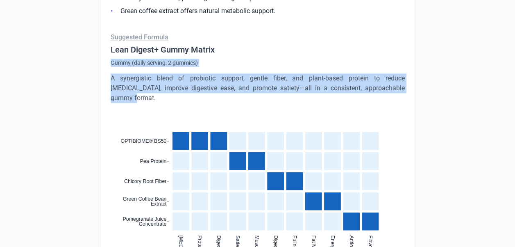
drag, startPoint x: 389, startPoint y: 88, endPoint x: 98, endPoint y: 61, distance: 292.5
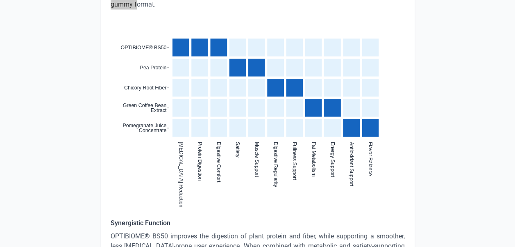
scroll to position [2077, 0]
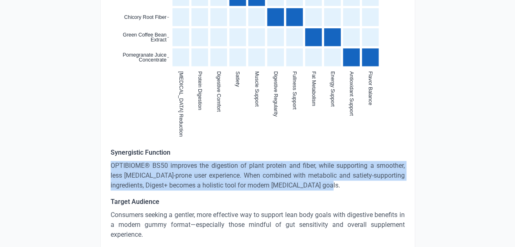
drag, startPoint x: 355, startPoint y: 173, endPoint x: 105, endPoint y: 152, distance: 250.4
click at [138, 204] on div "Synergistic Function OPTIBIOME® BS50 improves the digestion of plant protein an…" at bounding box center [258, 205] width 294 height 115
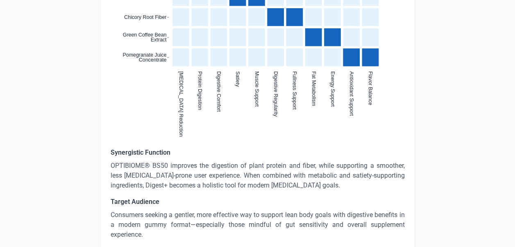
click at [149, 197] on h5 "Target Audience" at bounding box center [258, 202] width 294 height 10
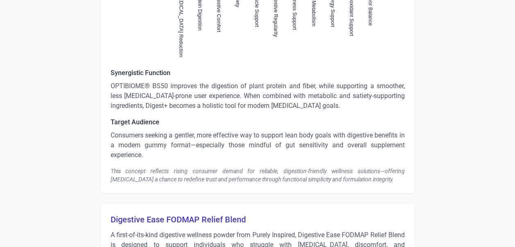
scroll to position [2159, 0]
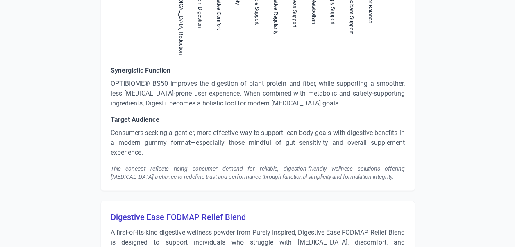
click at [144, 146] on p "Consumers seeking a gentler, more effective way to support lean body goals with…" at bounding box center [258, 143] width 294 height 30
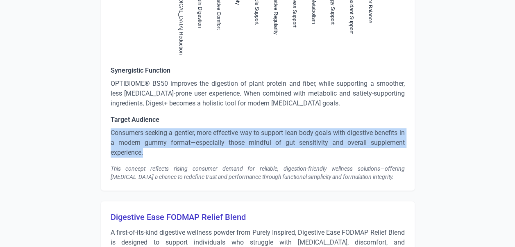
drag, startPoint x: 112, startPoint y: 141, endPoint x: 100, endPoint y: 123, distance: 20.9
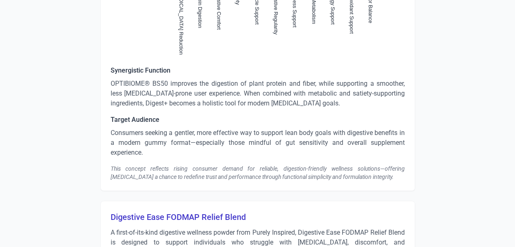
click at [301, 165] on div "This concept reflects rising consumer demand for reliable, digestion-friendly w…" at bounding box center [258, 172] width 294 height 16
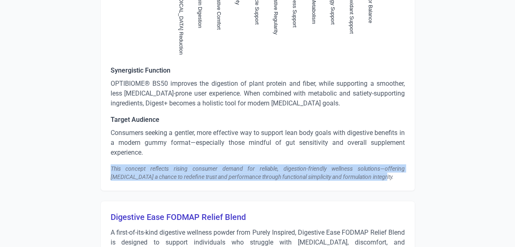
drag, startPoint x: 348, startPoint y: 168, endPoint x: 102, endPoint y: 158, distance: 246.9
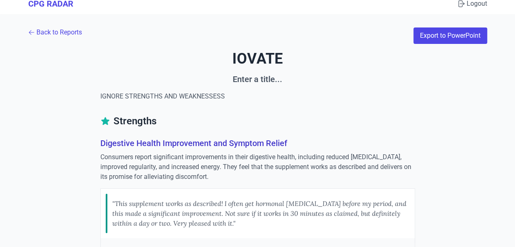
scroll to position [0, 0]
